Goal: Task Accomplishment & Management: Complete application form

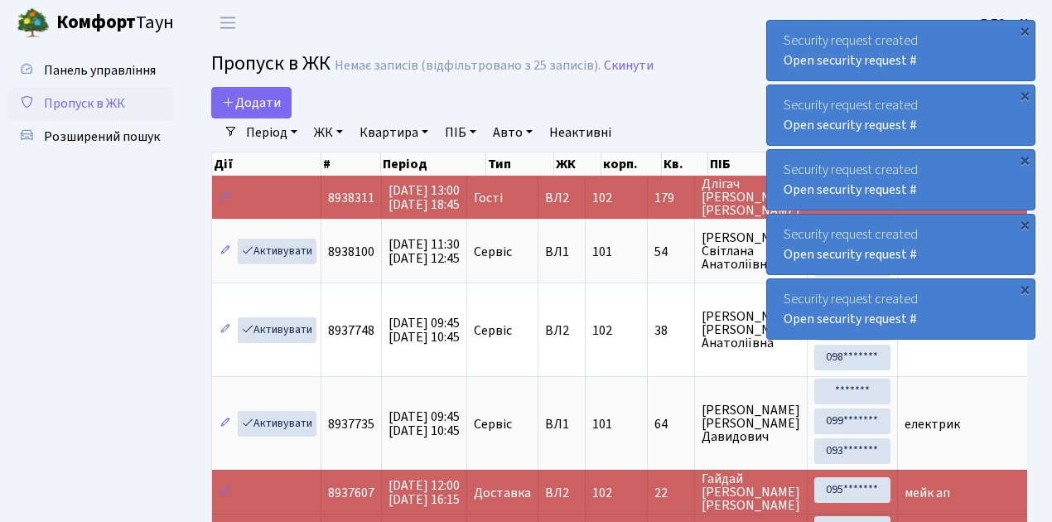
select select "25"
drag, startPoint x: 66, startPoint y: 273, endPoint x: 67, endPoint y: 262, distance: 11.6
click at [66, 273] on ul "Панель управління Пропуск в ЖК Розширений пошук" at bounding box center [91, 379] width 166 height 650
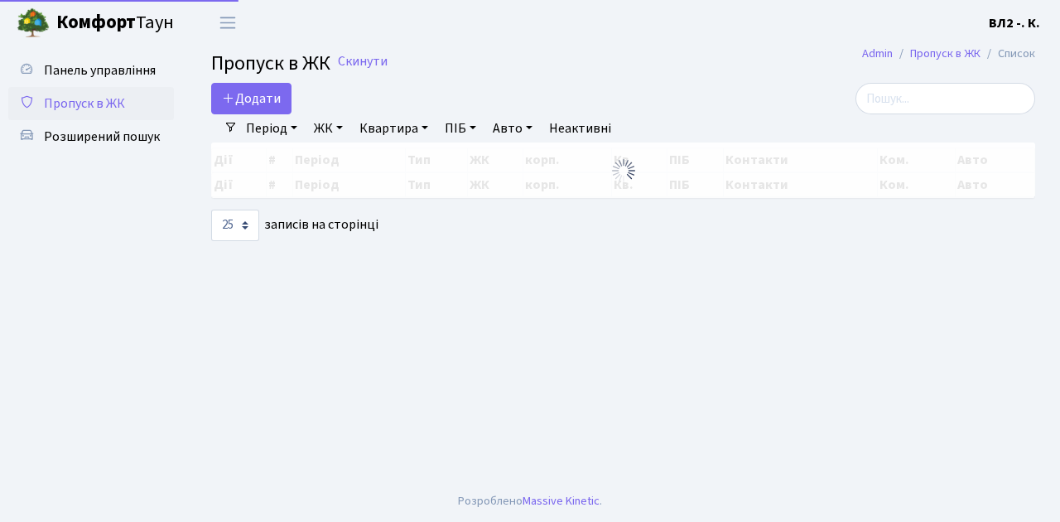
select select "25"
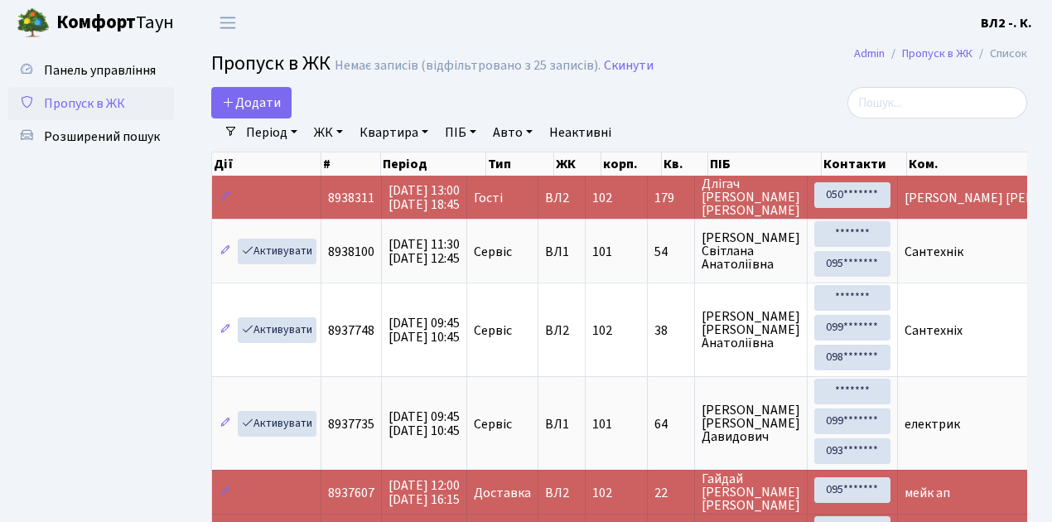
click at [538, 210] on td "Гості" at bounding box center [502, 197] width 71 height 43
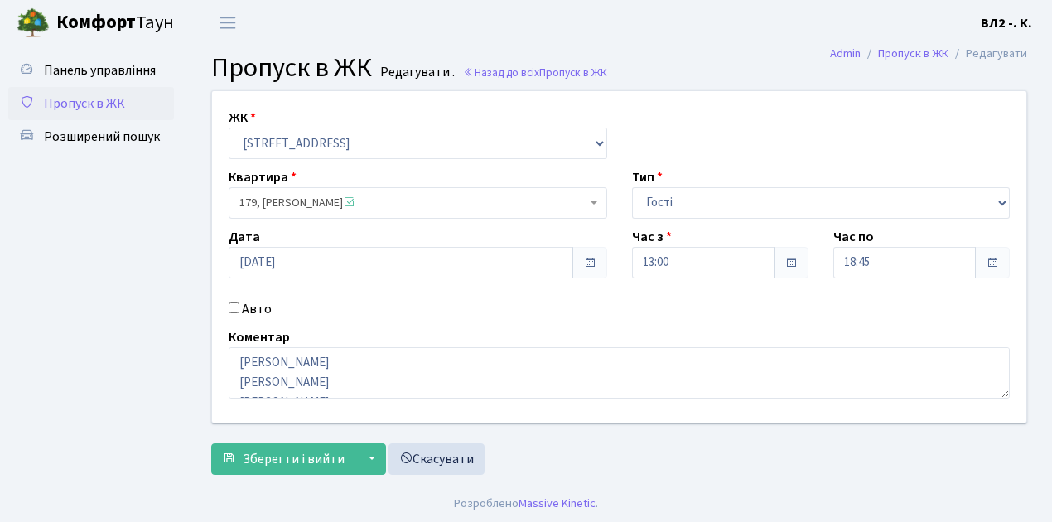
click at [75, 104] on span "Пропуск в ЖК" at bounding box center [84, 103] width 81 height 18
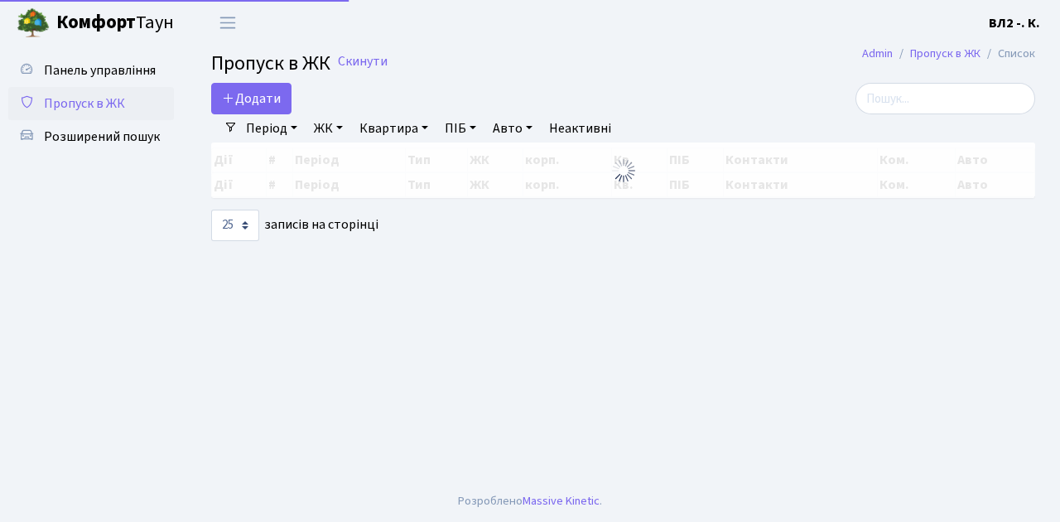
select select "25"
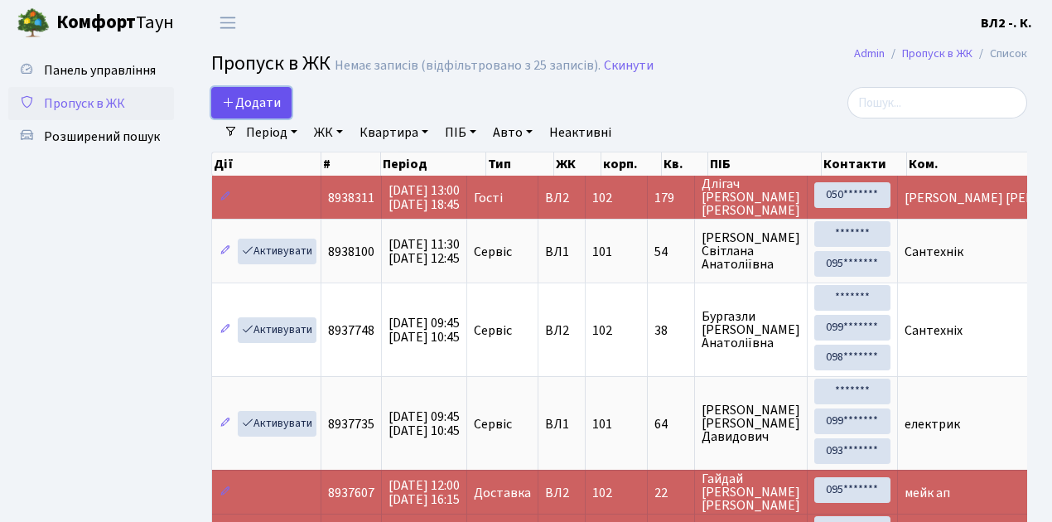
click at [283, 108] on link "Додати" at bounding box center [251, 102] width 80 height 31
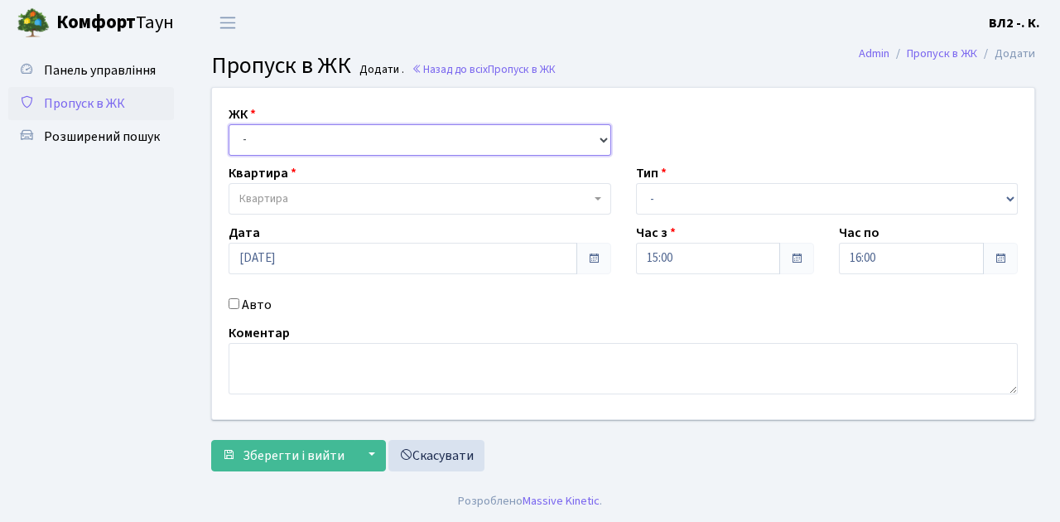
click at [600, 136] on select "- ВЛ1, Ужгородський пров., 4/1 ВЛ2, Голосіївський просп., 76 ВЛ3, пр.Голосіївсь…" at bounding box center [420, 139] width 383 height 31
select select "317"
click at [229, 124] on select "- ВЛ1, Ужгородський пров., 4/1 ВЛ2, Голосіївський просп., 76 ВЛ3, пр.Голосіївсь…" at bounding box center [420, 139] width 383 height 31
select select
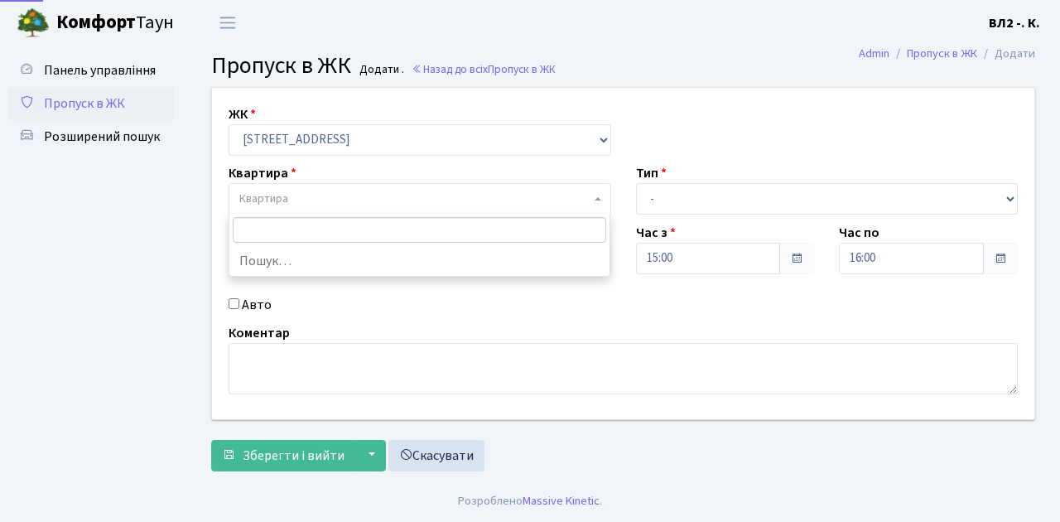
click at [594, 200] on span "Квартира" at bounding box center [420, 198] width 383 height 31
type input "188"
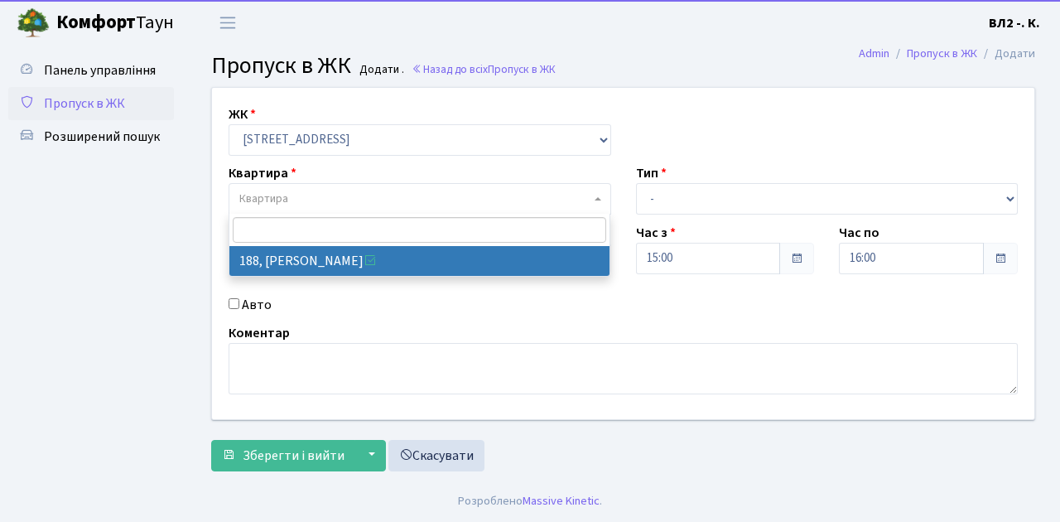
select select "40000"
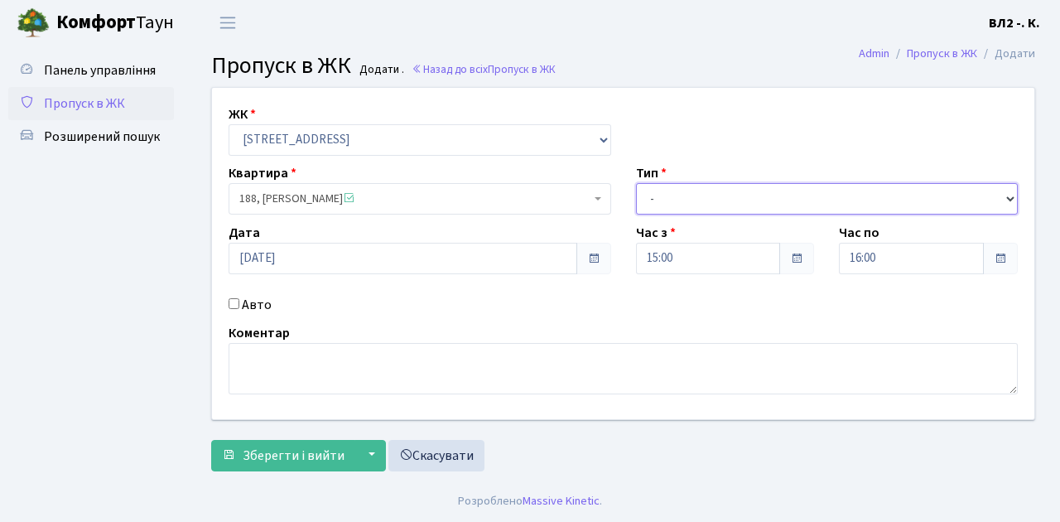
click at [1011, 197] on select "- Доставка Таксі Гості Сервіс" at bounding box center [827, 198] width 383 height 31
select select "1"
click at [636, 183] on select "- Доставка Таксі Гості Сервіс" at bounding box center [827, 198] width 383 height 31
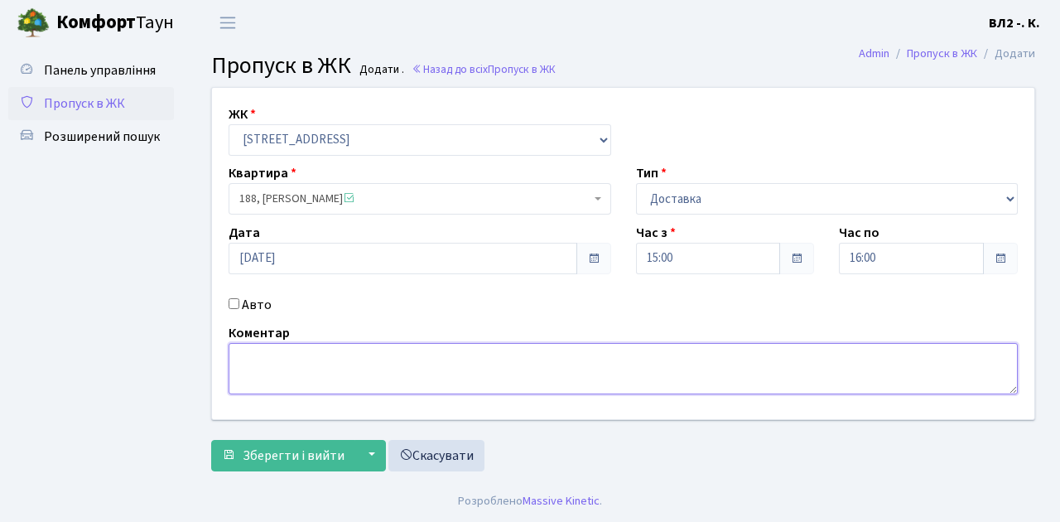
click at [239, 358] on textarea at bounding box center [623, 368] width 789 height 51
type textarea "Glovo 14-53"
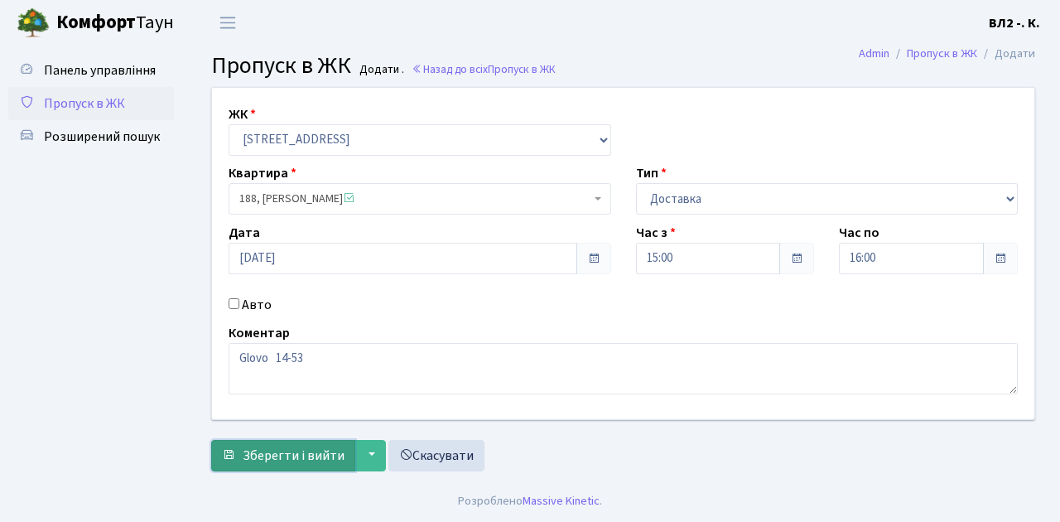
click at [256, 461] on span "Зберегти і вийти" at bounding box center [294, 455] width 102 height 18
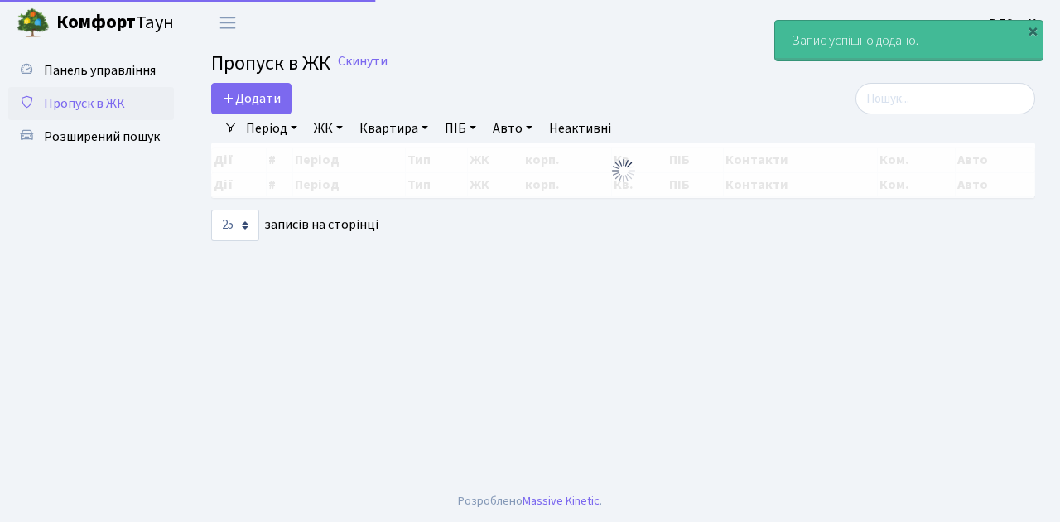
select select "25"
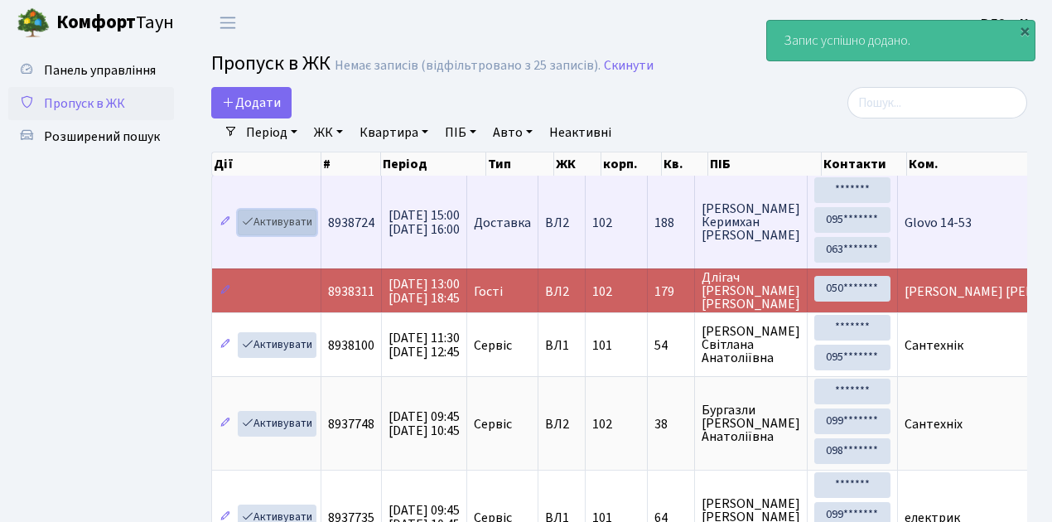
click at [313, 230] on link "Активувати" at bounding box center [277, 222] width 79 height 26
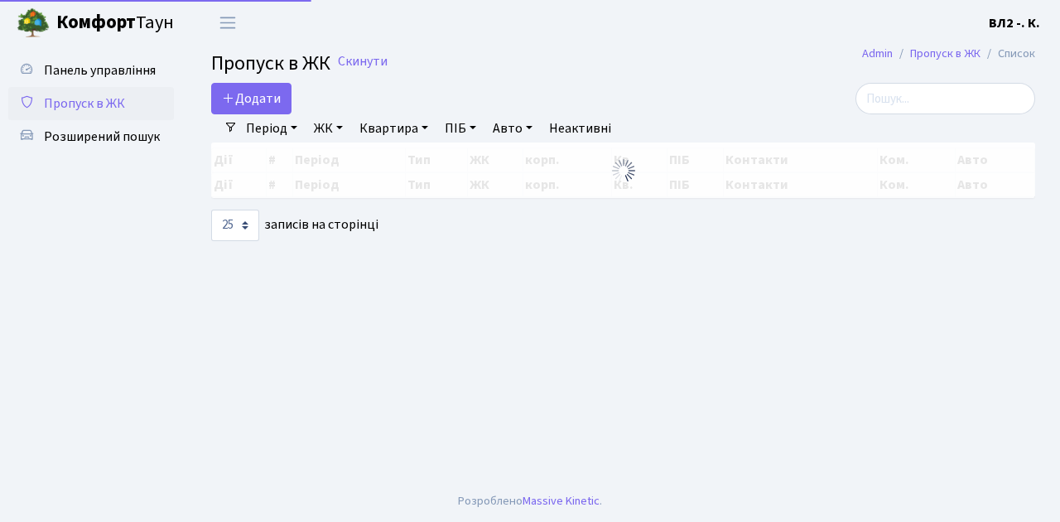
select select "25"
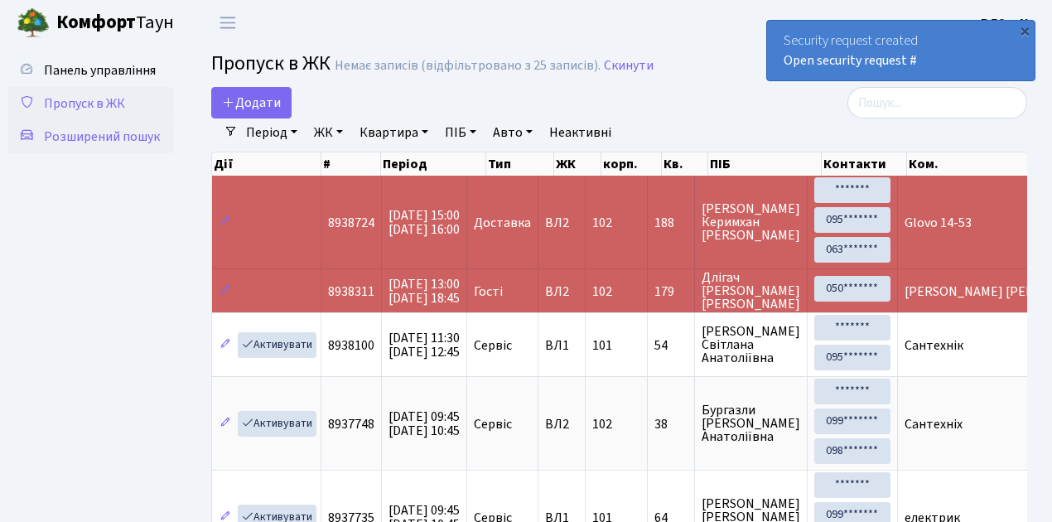
click at [109, 136] on span "Розширений пошук" at bounding box center [102, 137] width 116 height 18
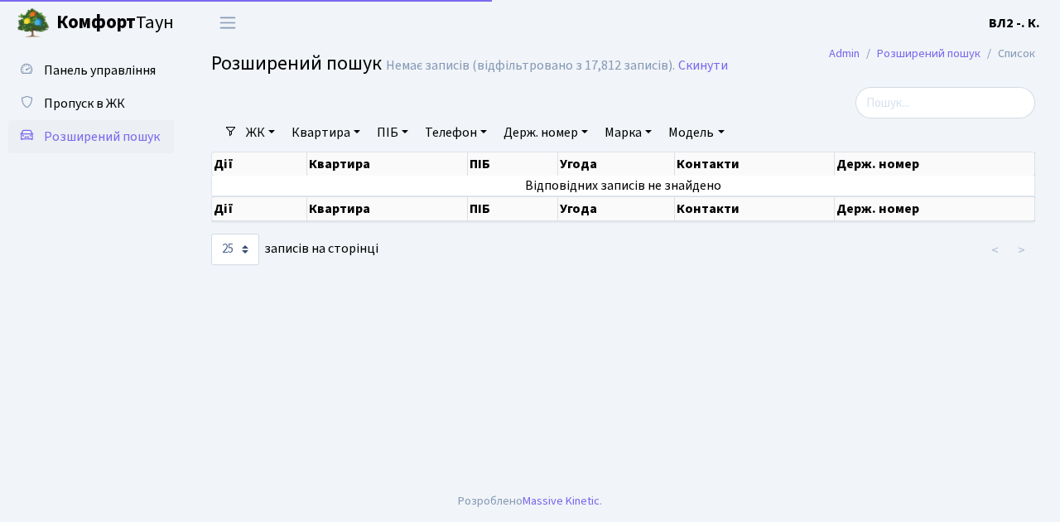
select select "25"
click at [358, 128] on link "Квартира" at bounding box center [326, 132] width 82 height 28
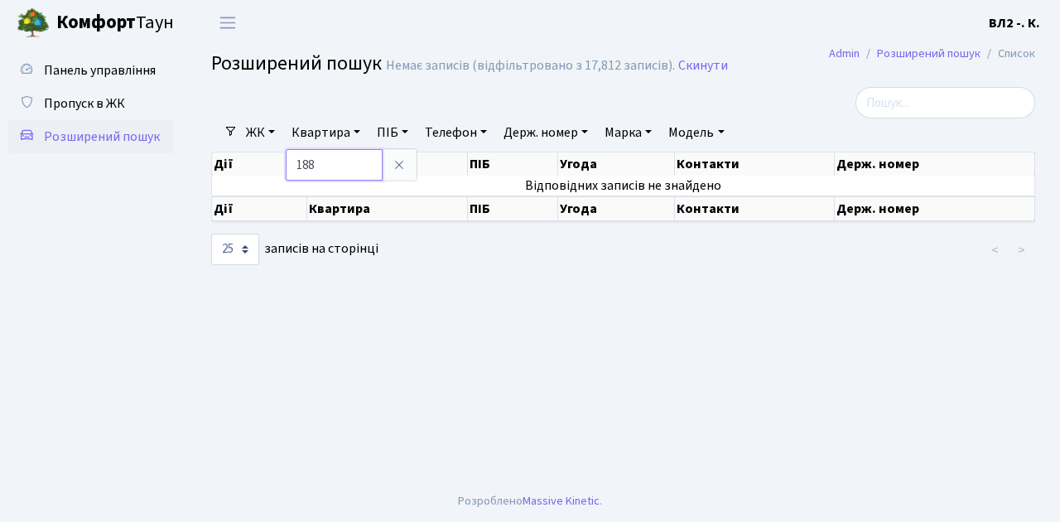
type input "188"
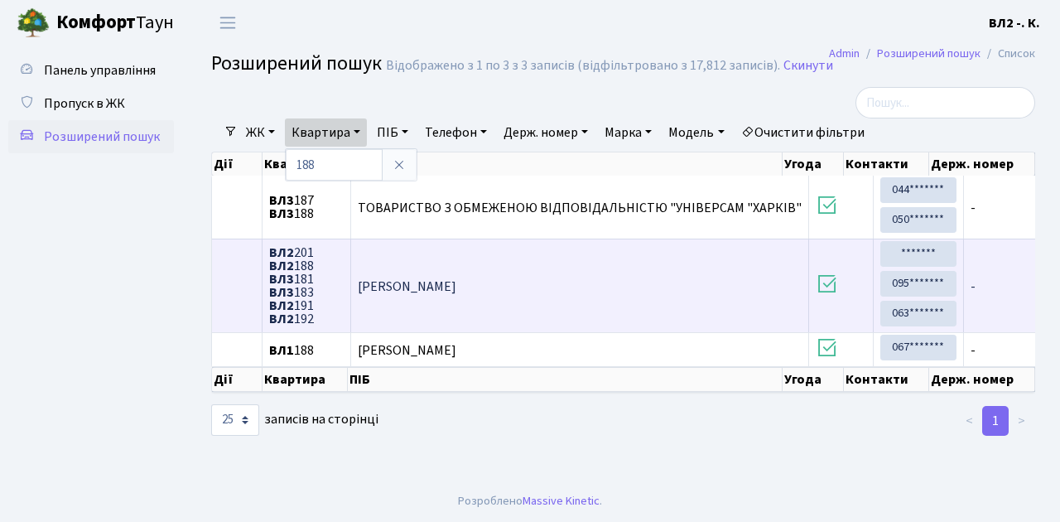
click at [315, 315] on span "ВЛ2 201 ВЛ2 188 ВЛ3 181 ВЛ3 183 ВЛ2 191 ВЛ2 192" at bounding box center [306, 285] width 75 height 79
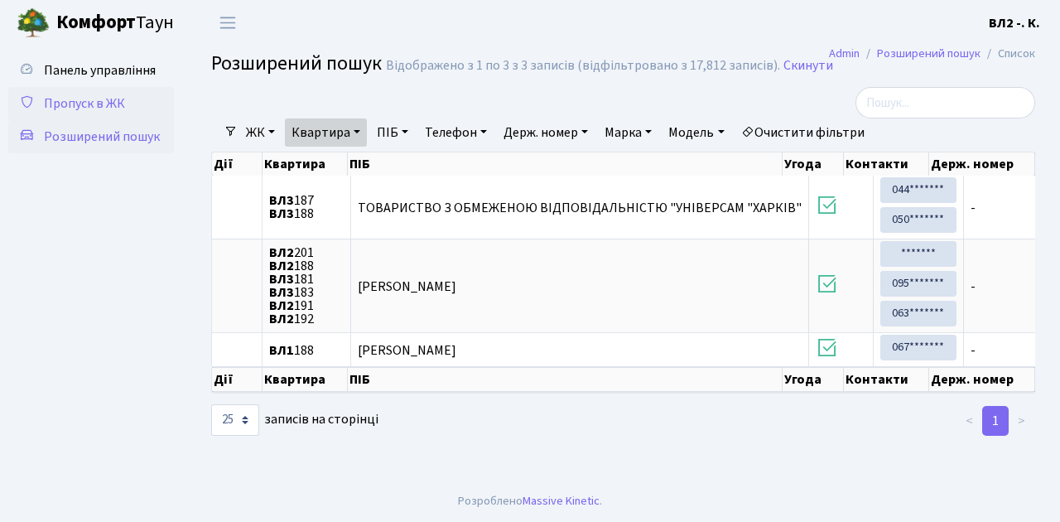
click at [79, 103] on span "Пропуск в ЖК" at bounding box center [84, 103] width 81 height 18
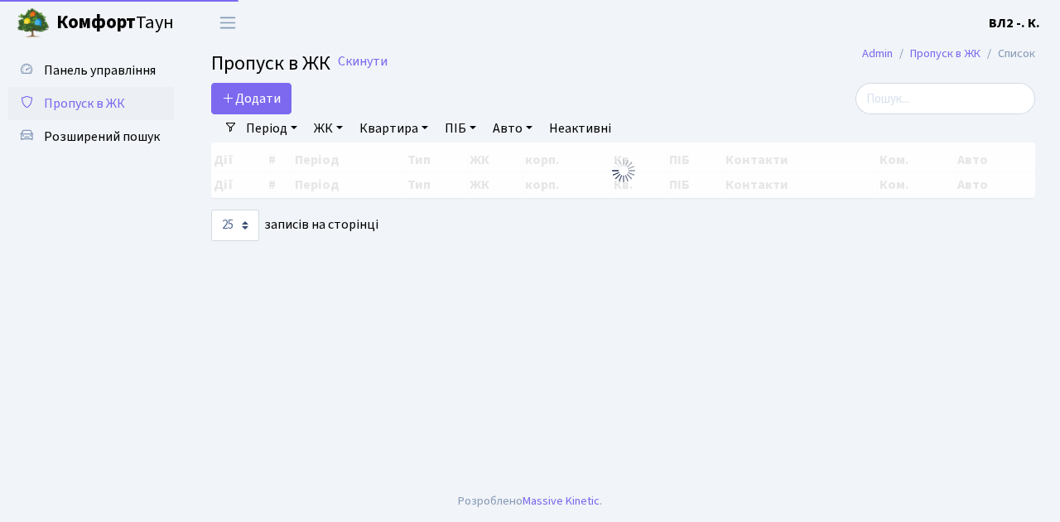
select select "25"
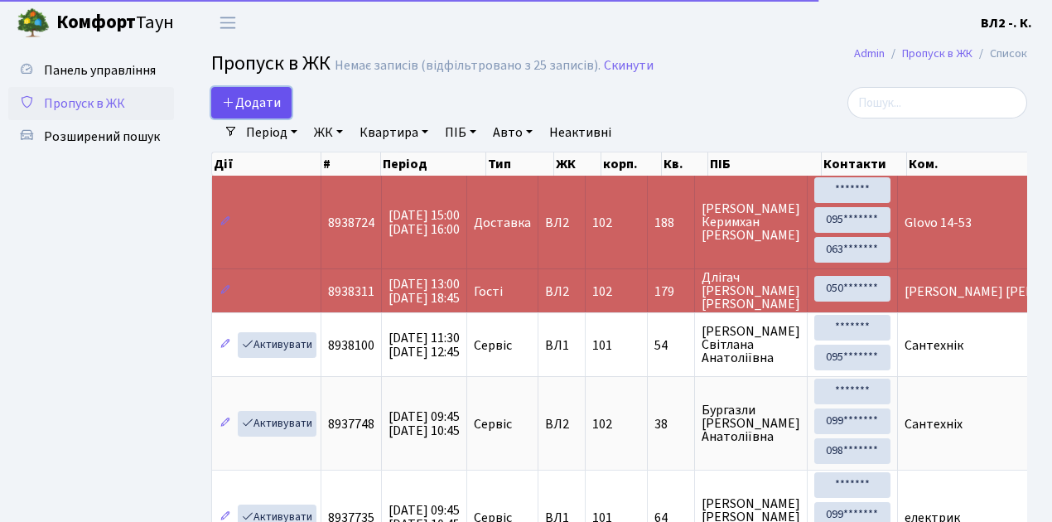
click at [273, 111] on span "Додати" at bounding box center [251, 103] width 59 height 18
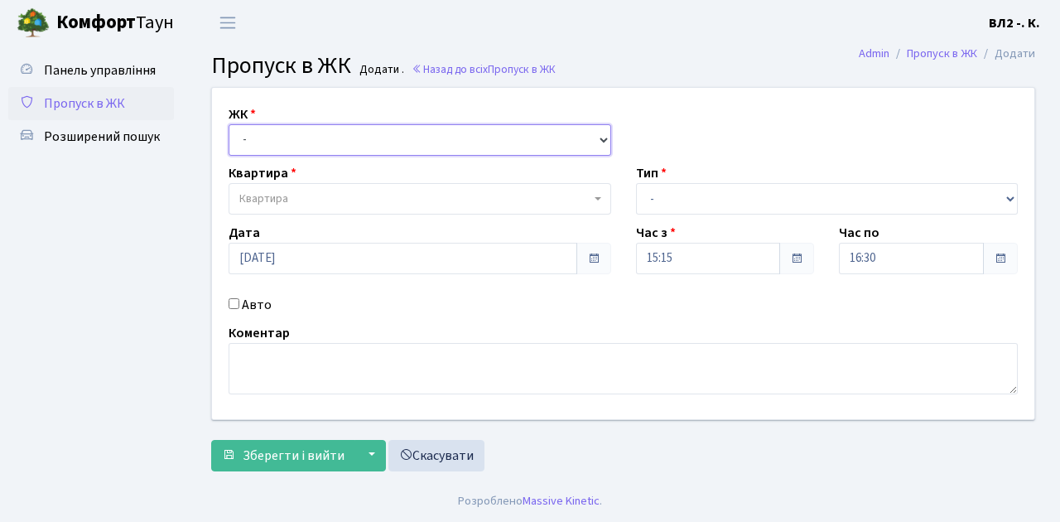
click at [604, 137] on select "- ВЛ1, Ужгородський пров., 4/1 ВЛ2, Голосіївський просп., 76 ВЛ3, пр.Голосіївсь…" at bounding box center [420, 139] width 383 height 31
select select "317"
click at [229, 124] on select "- ВЛ1, Ужгородський пров., 4/1 ВЛ2, Голосіївський просп., 76 ВЛ3, пр.Голосіївсь…" at bounding box center [420, 139] width 383 height 31
select select
drag, startPoint x: 598, startPoint y: 195, endPoint x: 575, endPoint y: 192, distance: 22.5
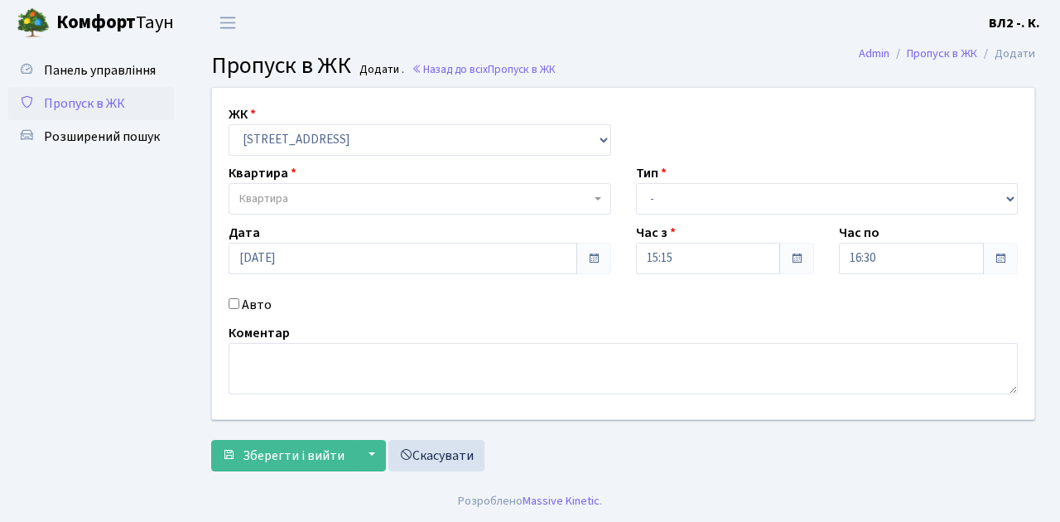
click at [598, 194] on span at bounding box center [599, 198] width 3 height 31
type input "188"
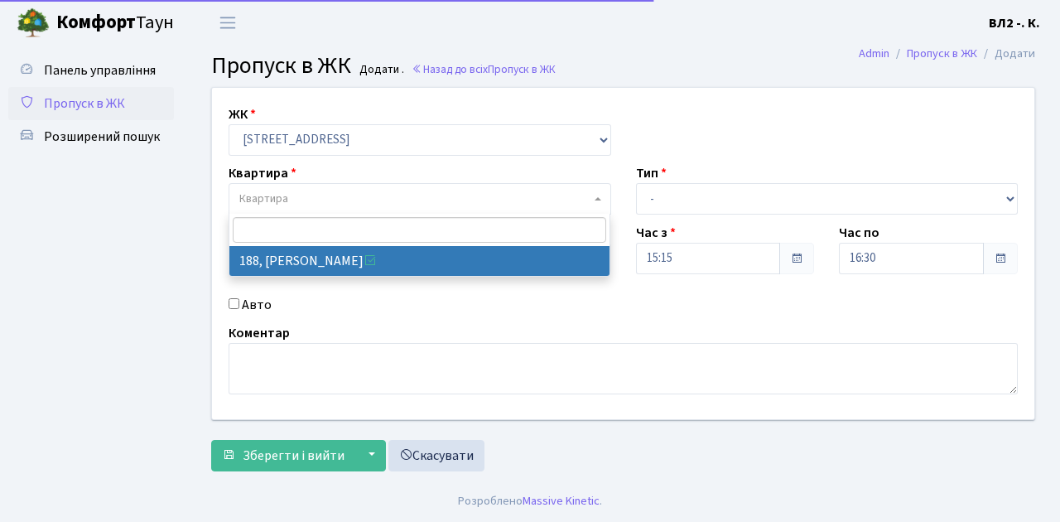
select select "40000"
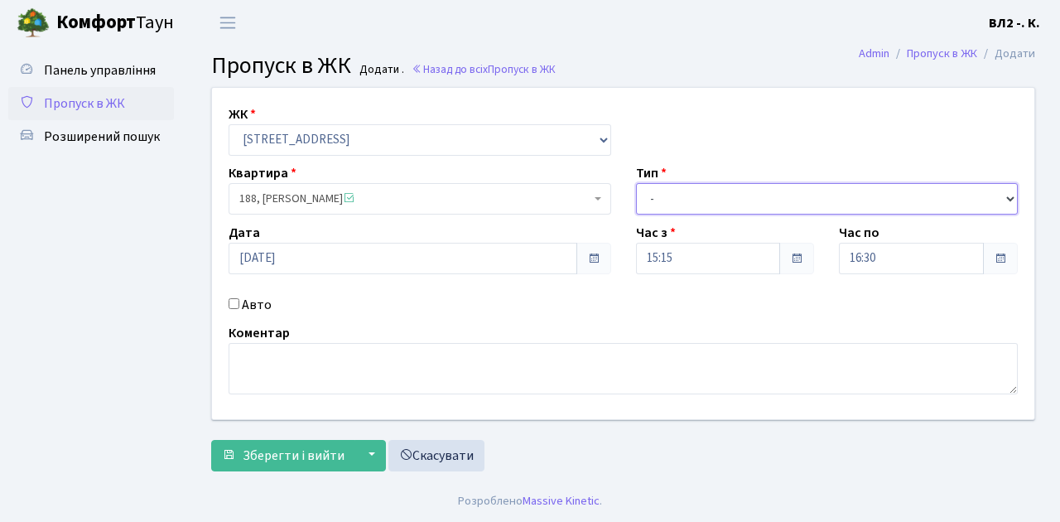
drag, startPoint x: 1007, startPoint y: 195, endPoint x: 995, endPoint y: 189, distance: 13.4
click at [1008, 192] on select "- Доставка Таксі Гості Сервіс" at bounding box center [827, 198] width 383 height 31
select select "1"
click at [636, 183] on select "- Доставка Таксі Гості Сервіс" at bounding box center [827, 198] width 383 height 31
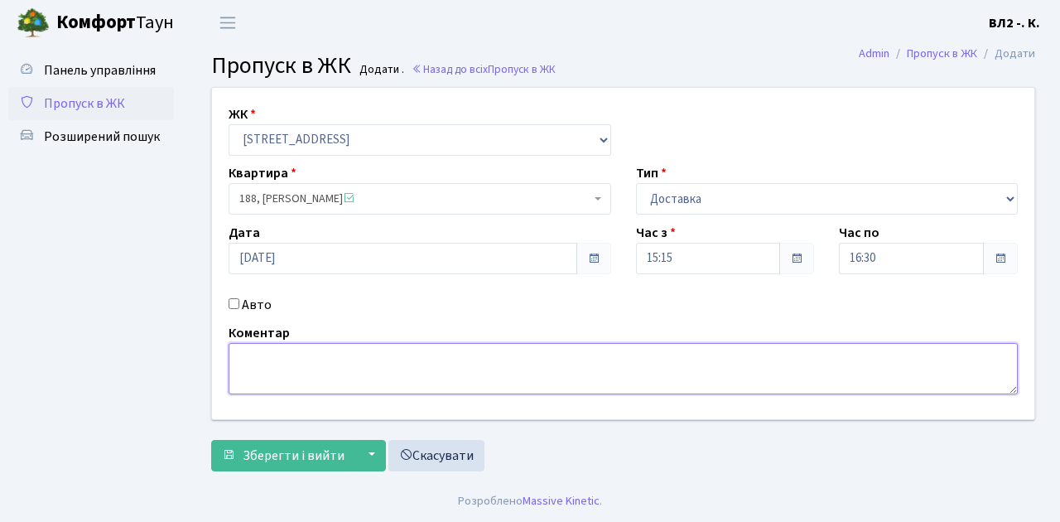
drag, startPoint x: 249, startPoint y: 353, endPoint x: 266, endPoint y: 363, distance: 19.7
click at [250, 353] on textarea at bounding box center [623, 368] width 789 height 51
type textarea "Glovo 16-21"
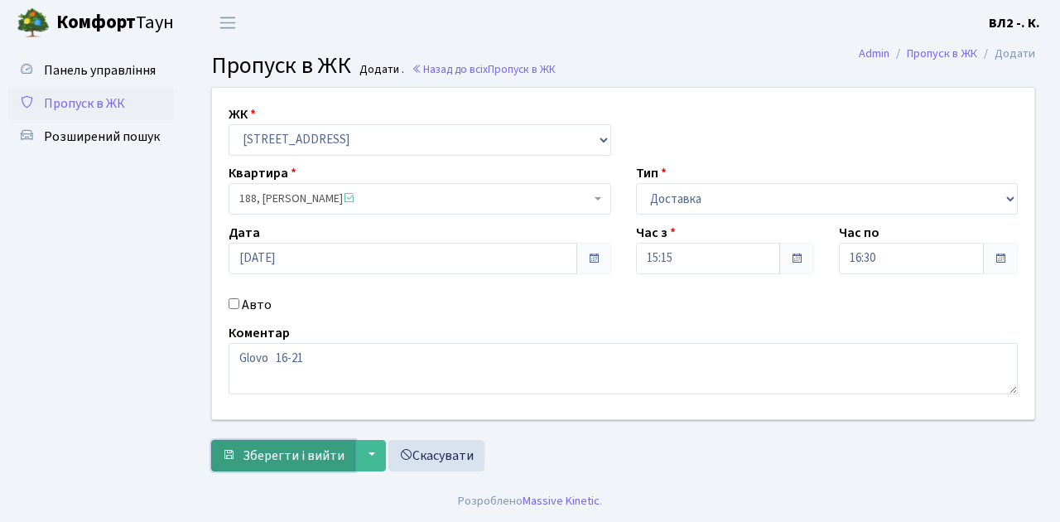
click at [248, 462] on span "Зберегти і вийти" at bounding box center [294, 455] width 102 height 18
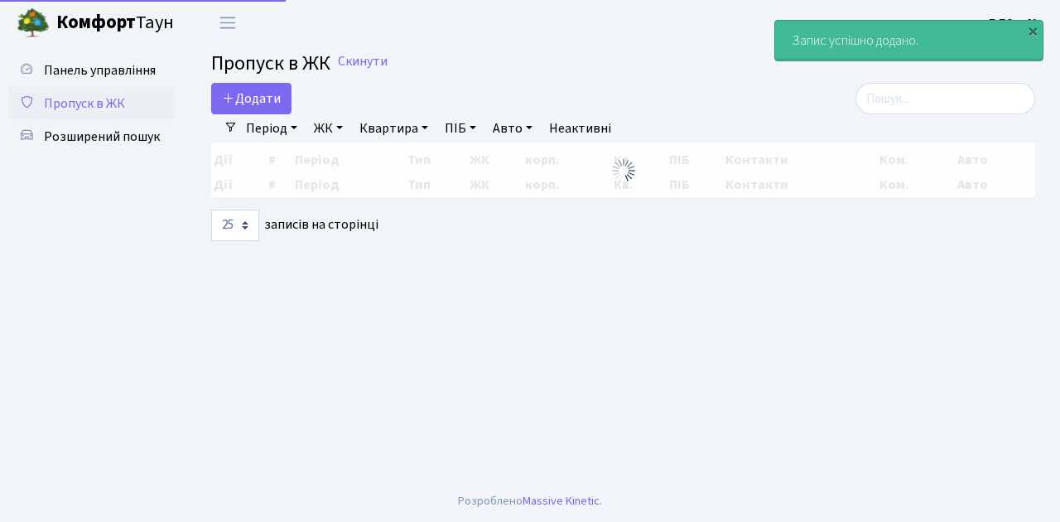
select select "25"
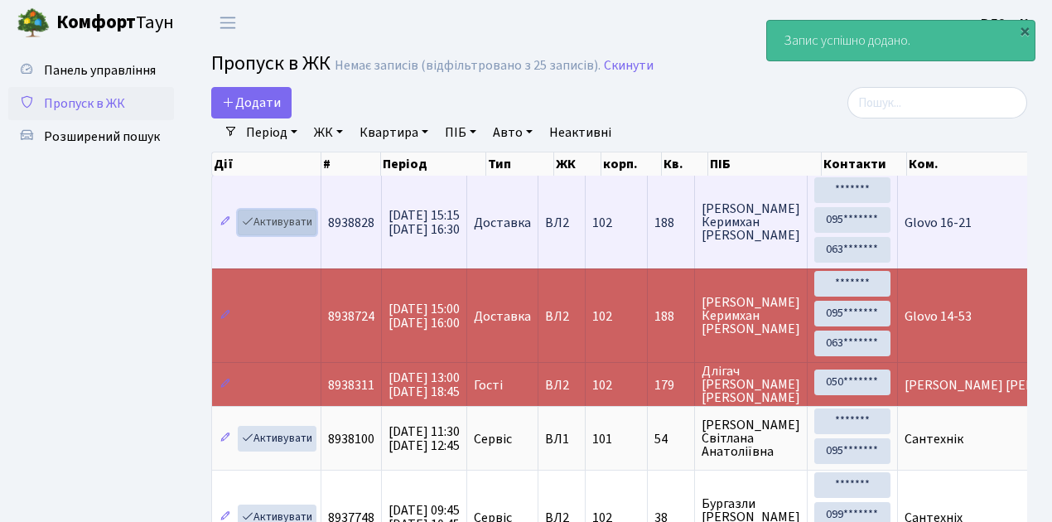
click at [308, 232] on link "Активувати" at bounding box center [277, 222] width 79 height 26
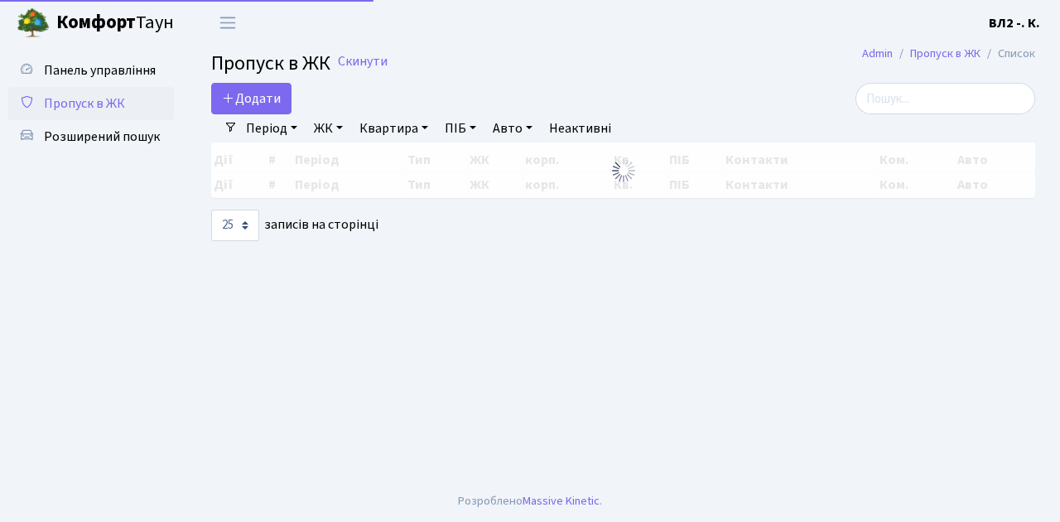
select select "25"
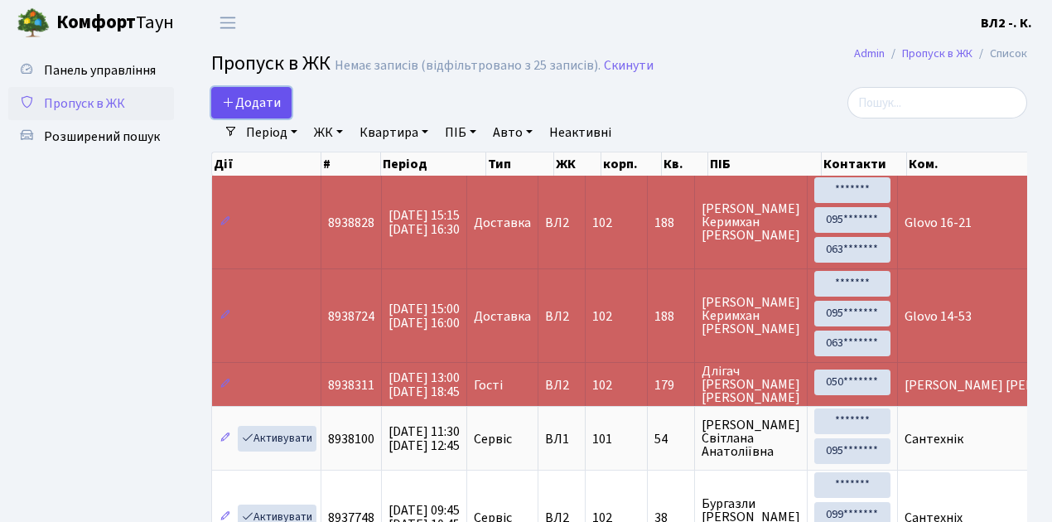
click at [288, 114] on link "Додати" at bounding box center [251, 102] width 80 height 31
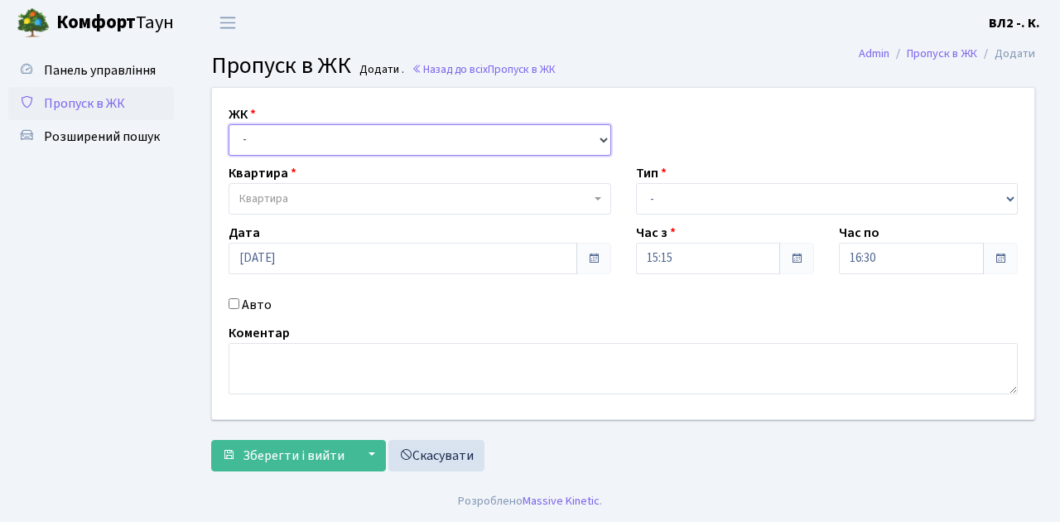
click at [599, 134] on select "- ВЛ1, Ужгородський пров., 4/1 ВЛ2, Голосіївський просп., 76 ВЛ3, пр.Голосіївсь…" at bounding box center [420, 139] width 383 height 31
select select "317"
click at [229, 124] on select "- ВЛ1, Ужгородський пров., 4/1 ВЛ2, Голосіївський просп., 76 ВЛ3, пр.Голосіївсь…" at bounding box center [420, 139] width 383 height 31
select select
click at [598, 200] on span at bounding box center [599, 198] width 3 height 31
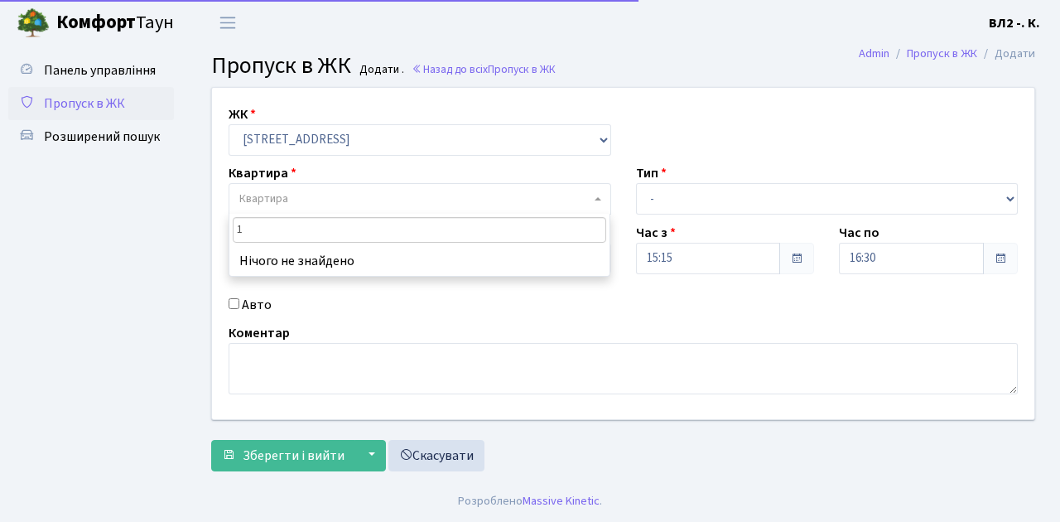
type input "16"
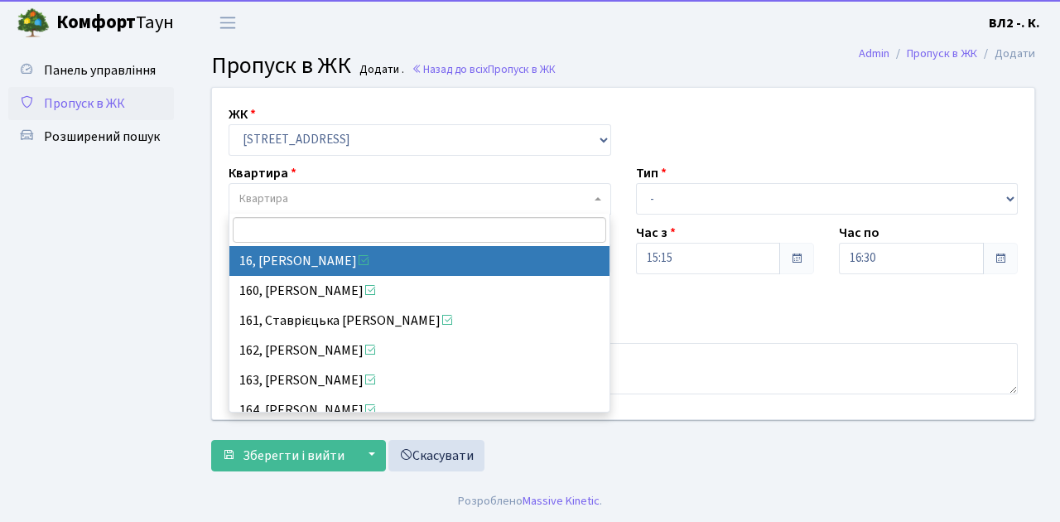
select select "37987"
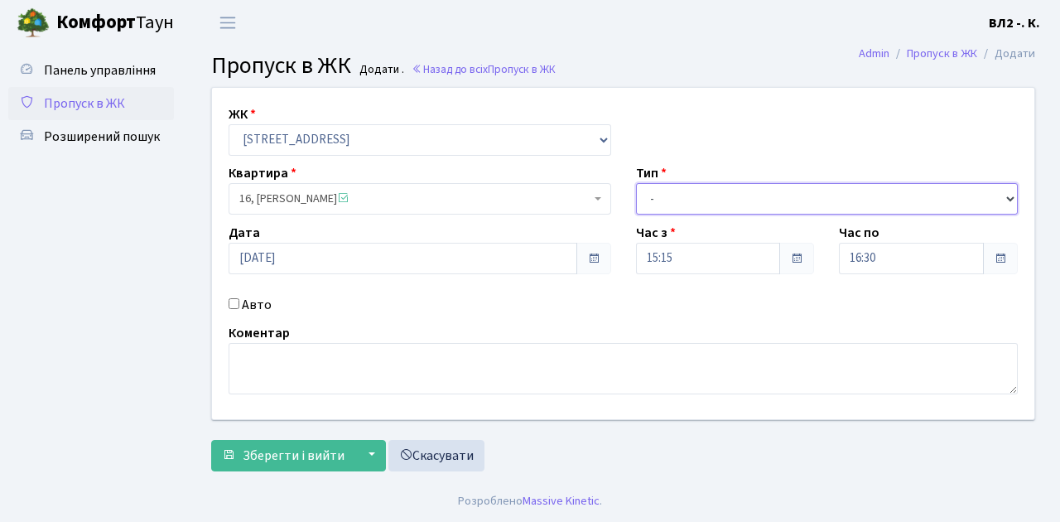
drag, startPoint x: 1008, startPoint y: 195, endPoint x: 931, endPoint y: 185, distance: 77.7
click at [1008, 195] on select "- Доставка Таксі Гості Сервіс" at bounding box center [827, 198] width 383 height 31
select select "1"
click at [636, 183] on select "- Доставка Таксі Гості Сервіс" at bounding box center [827, 198] width 383 height 31
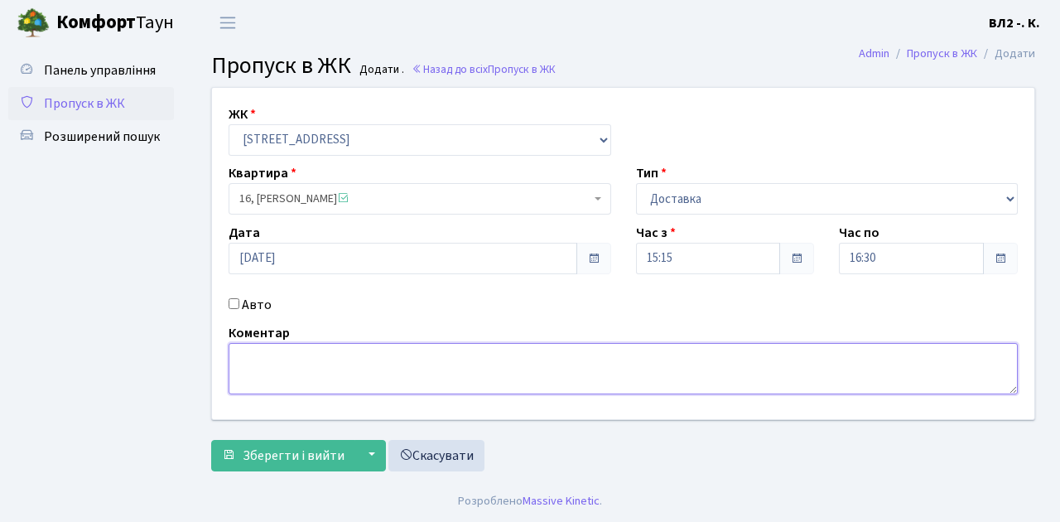
drag, startPoint x: 253, startPoint y: 356, endPoint x: 562, endPoint y: 334, distance: 309.6
click at [255, 354] on textarea at bounding box center [623, 368] width 789 height 51
type textarea "Loko 15-25"
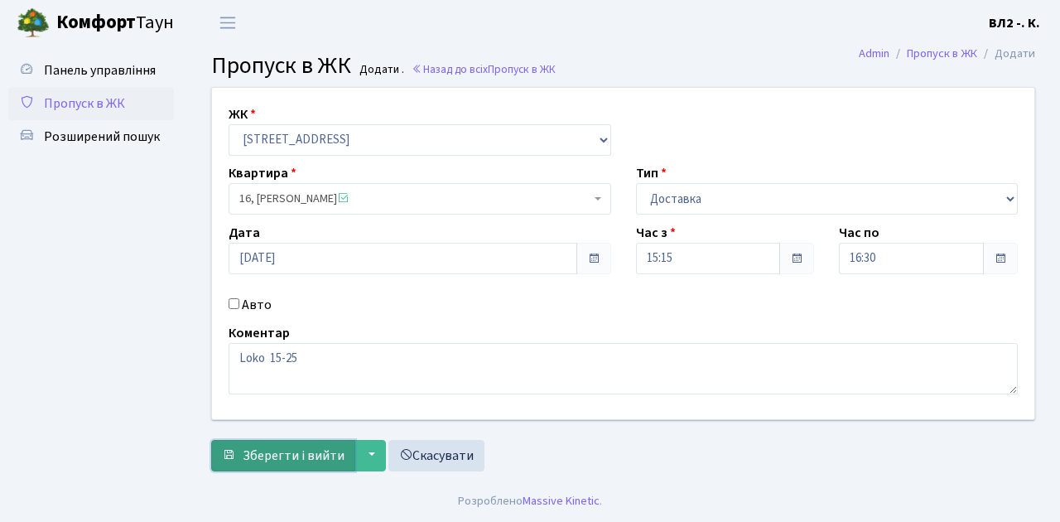
click at [248, 454] on span "Зберегти і вийти" at bounding box center [294, 455] width 102 height 18
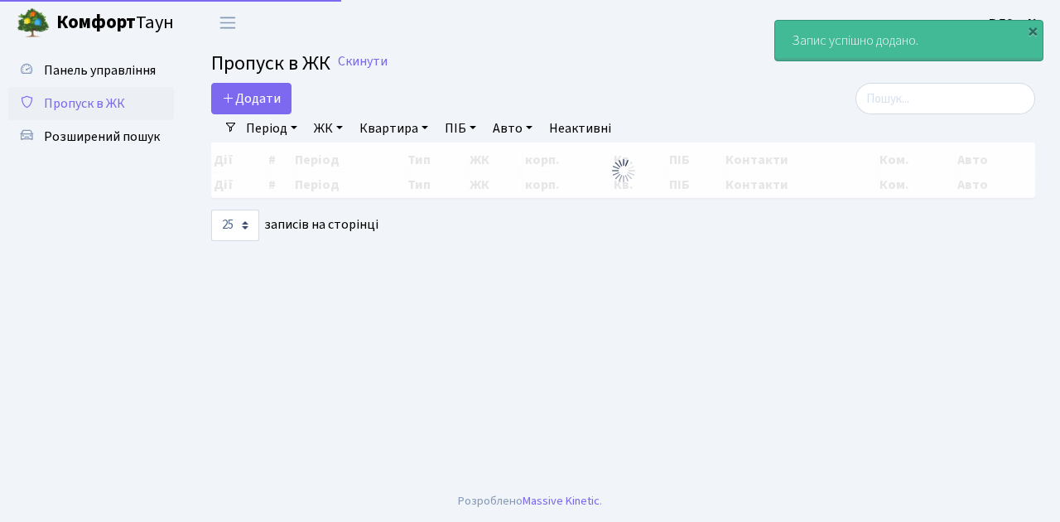
select select "25"
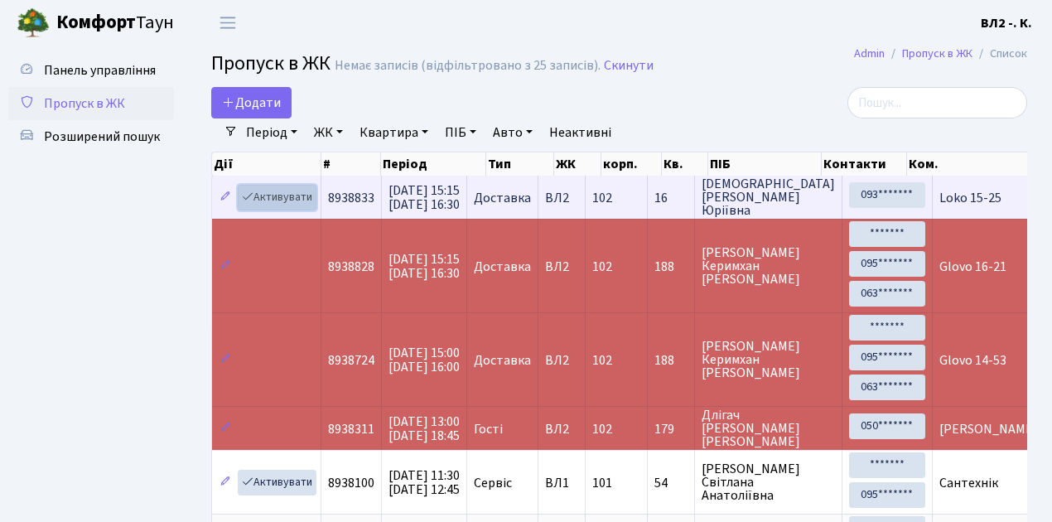
click at [306, 205] on link "Активувати" at bounding box center [277, 198] width 79 height 26
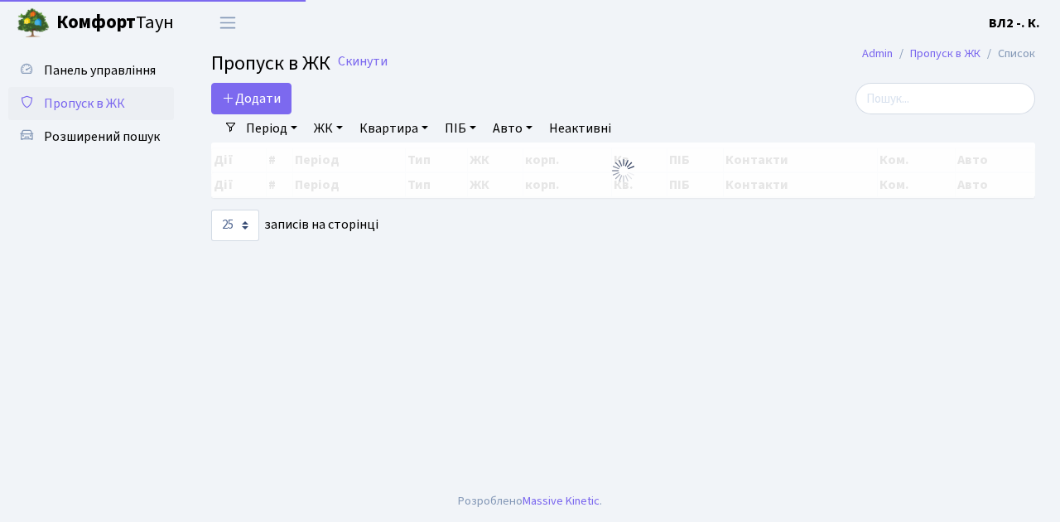
select select "25"
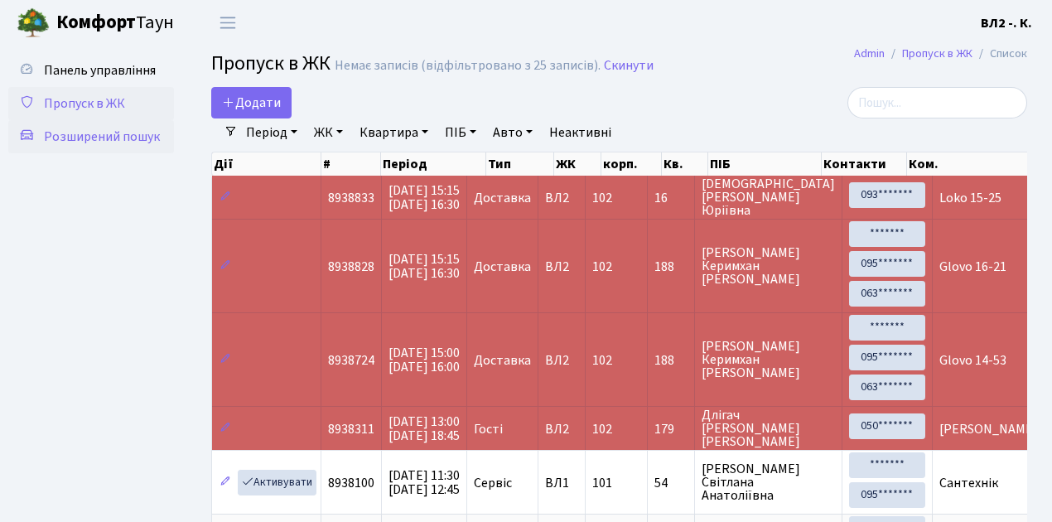
click at [145, 134] on span "Розширений пошук" at bounding box center [102, 137] width 116 height 18
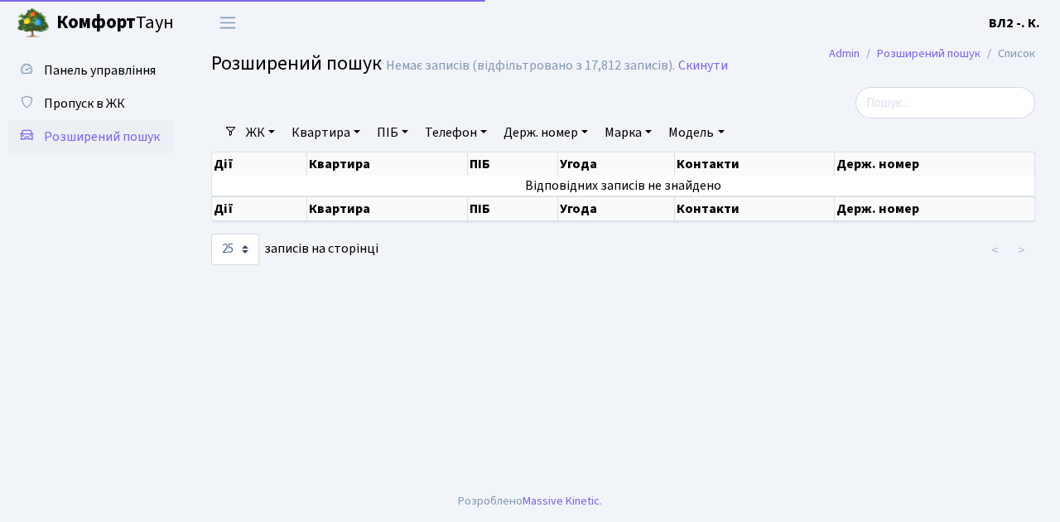
select select "25"
click at [361, 131] on link "Квартира" at bounding box center [326, 132] width 82 height 28
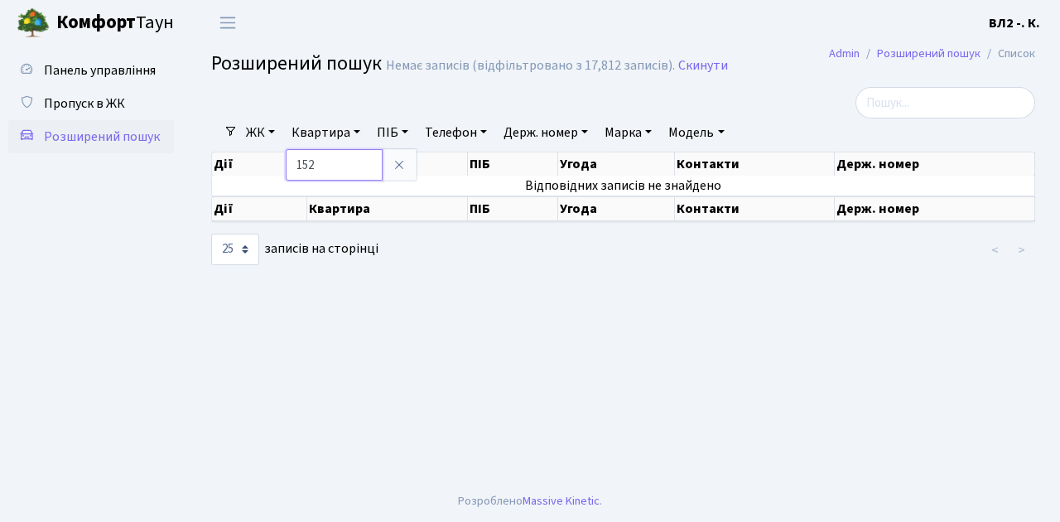
type input "152"
